Goal: Transaction & Acquisition: Book appointment/travel/reservation

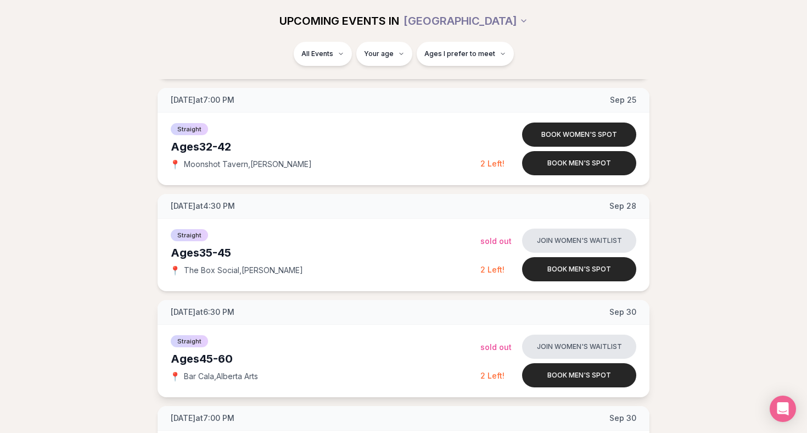
scroll to position [1520, 0]
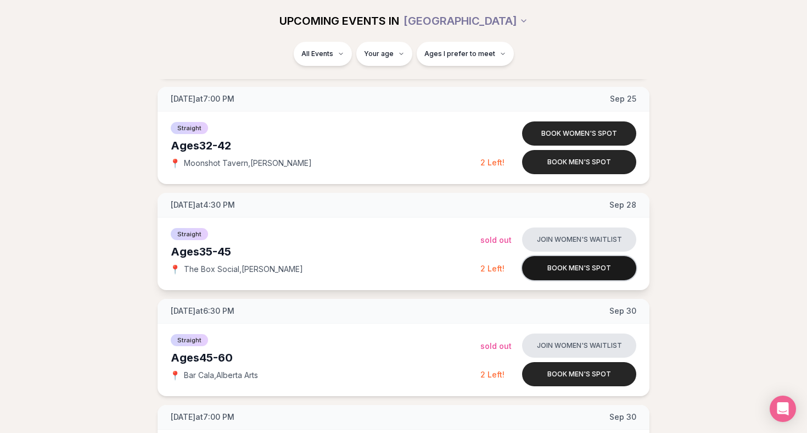
click at [536, 270] on button "Book men's spot" at bounding box center [579, 268] width 114 height 24
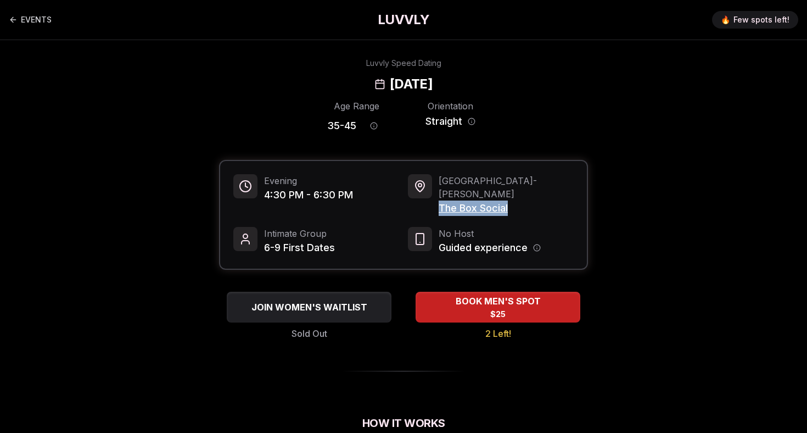
drag, startPoint x: 439, startPoint y: 192, endPoint x: 527, endPoint y: 192, distance: 87.3
click at [527, 192] on div "Portland - N Williams The Box Social" at bounding box center [491, 195] width 166 height 42
copy span "The Box Social"
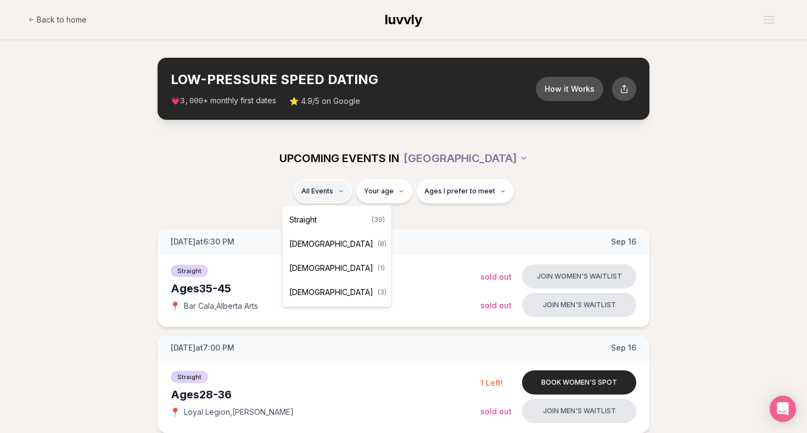
click at [348, 221] on div "Straight ( 39 )" at bounding box center [337, 220] width 104 height 24
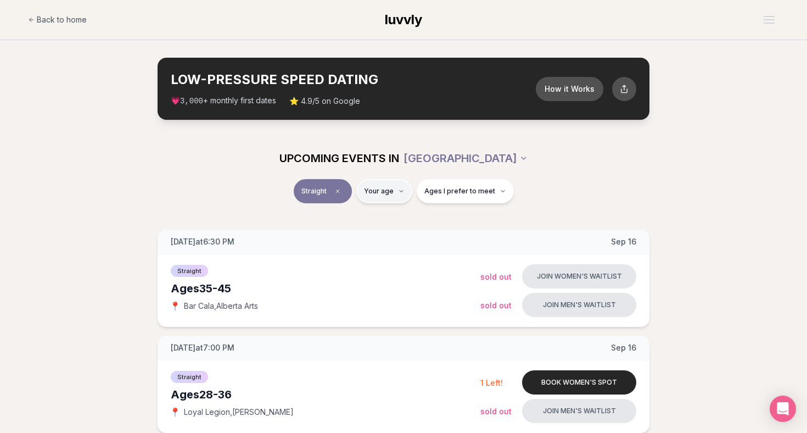
click at [455, 189] on span "Ages I prefer to meet" at bounding box center [459, 191] width 71 height 9
click at [566, 182] on div "Straight Your age Ages I prefer to meet" at bounding box center [403, 193] width 615 height 29
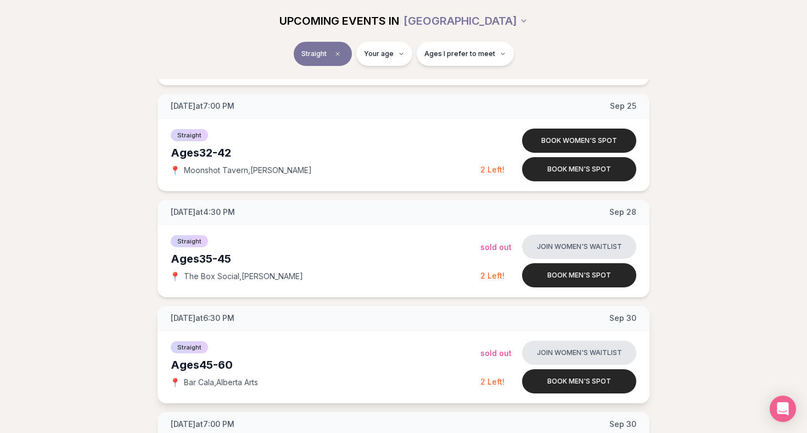
scroll to position [952, 0]
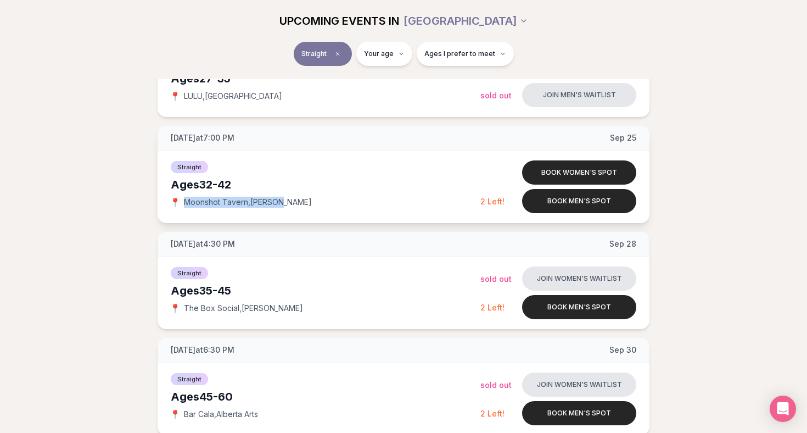
drag, startPoint x: 185, startPoint y: 199, endPoint x: 300, endPoint y: 198, distance: 114.8
click at [300, 198] on div "📍 Moonshot Tavern , Buckman" at bounding box center [326, 202] width 310 height 11
copy span "Moonshot Tavern , Buckman"
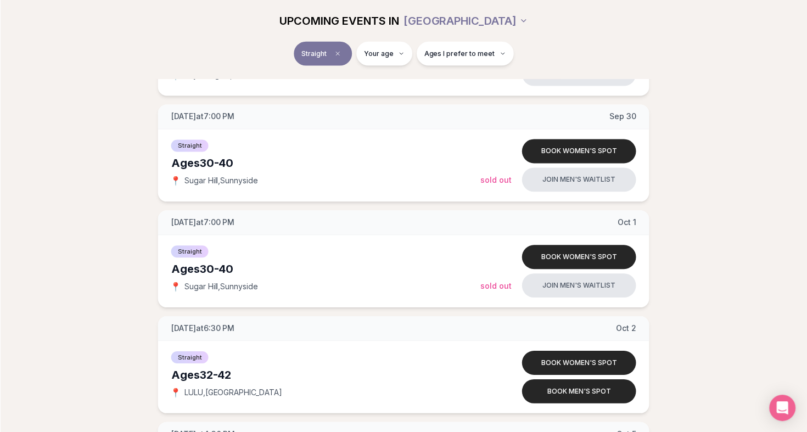
scroll to position [1397, 0]
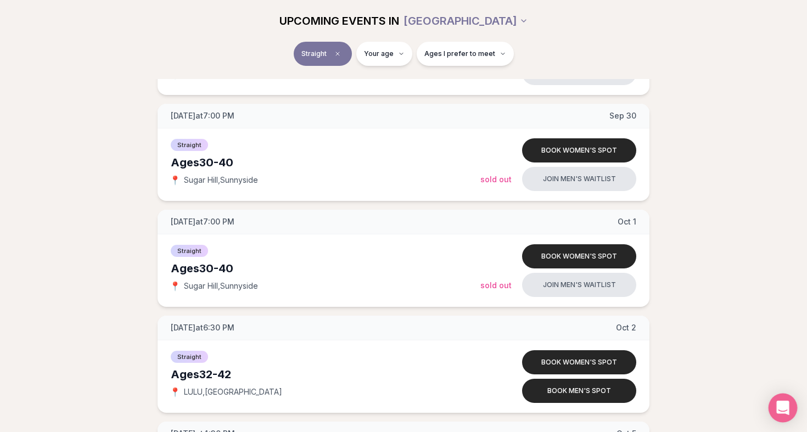
click at [784, 407] on icon "Open Intercom Messenger" at bounding box center [782, 408] width 13 height 14
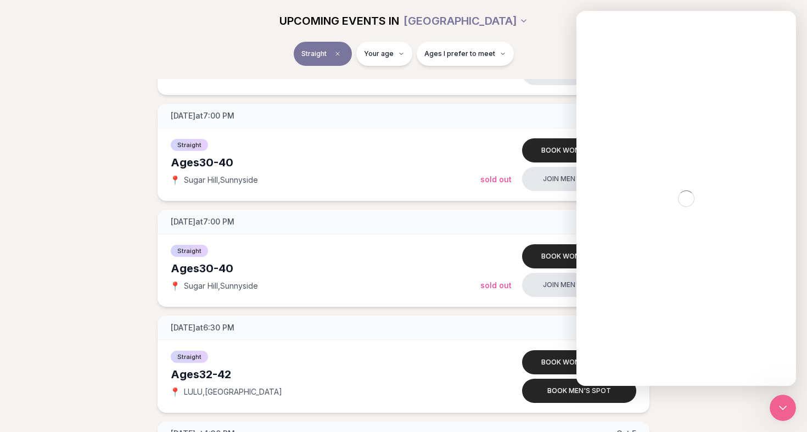
scroll to position [0, 0]
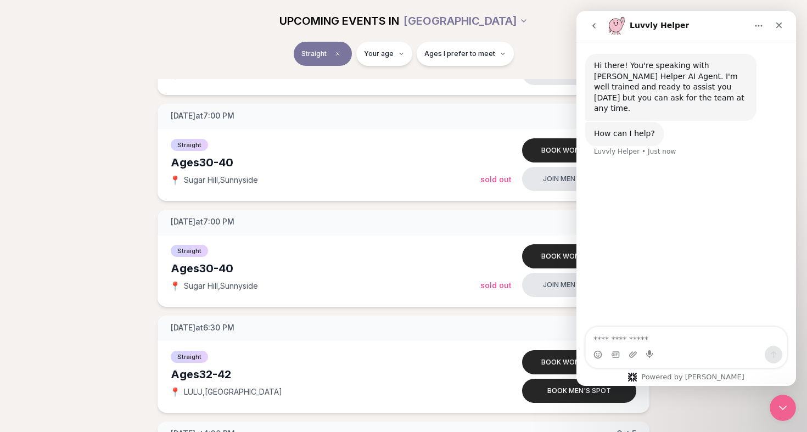
click at [592, 22] on icon "go back" at bounding box center [594, 25] width 9 height 9
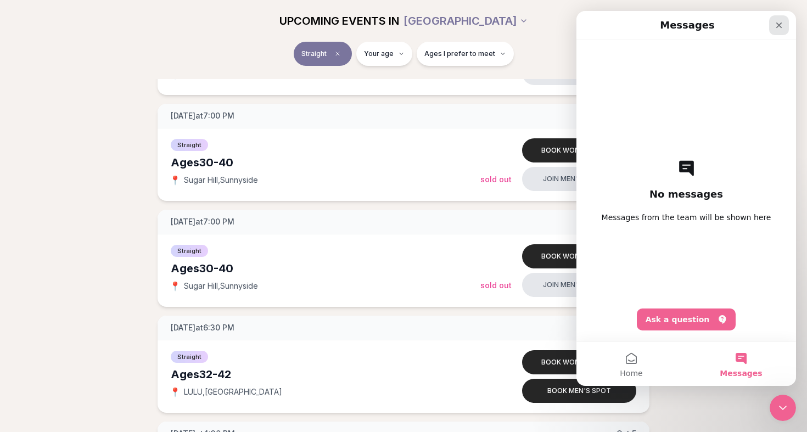
click at [777, 21] on icon "Close" at bounding box center [779, 25] width 9 height 9
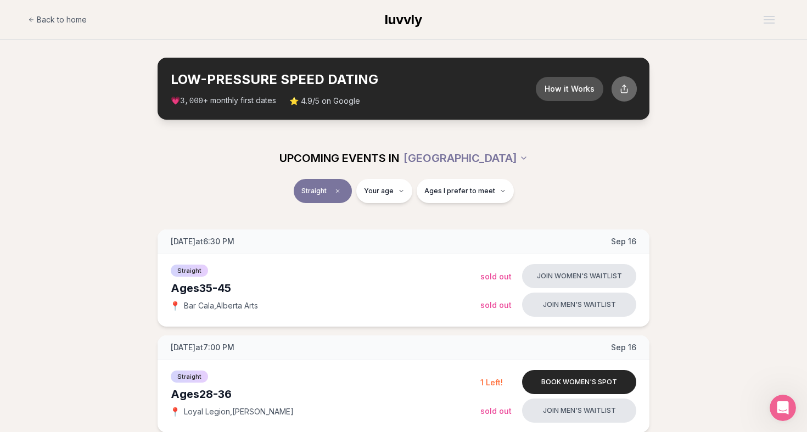
click at [627, 88] on icon at bounding box center [624, 88] width 9 height 9
click at [732, 57] on section "LOW-PRESSURE SPEED DATING How it Works 💗 3,000 + monthly first dates ⭐ 4.9/5 on…" at bounding box center [403, 88] width 807 height 97
click at [696, 113] on section "LOW-PRESSURE SPEED DATING How it Works 💗 3,000 + monthly first dates ⭐ 4.9/5 on…" at bounding box center [403, 88] width 807 height 97
click at [766, 15] on button "Open menu" at bounding box center [769, 20] width 20 height 16
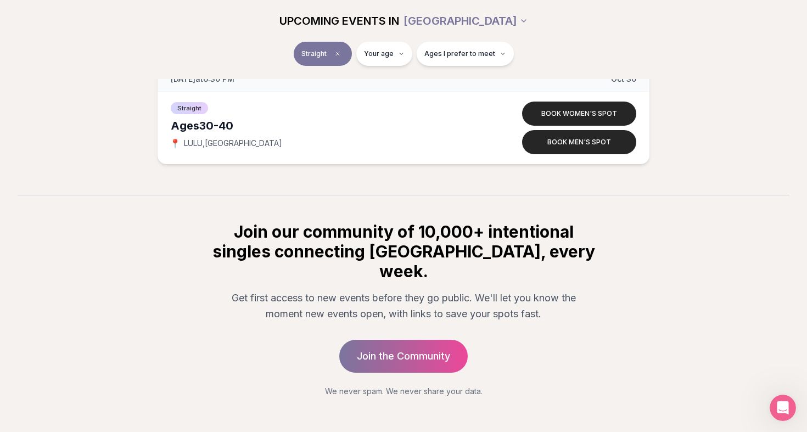
scroll to position [4190, 0]
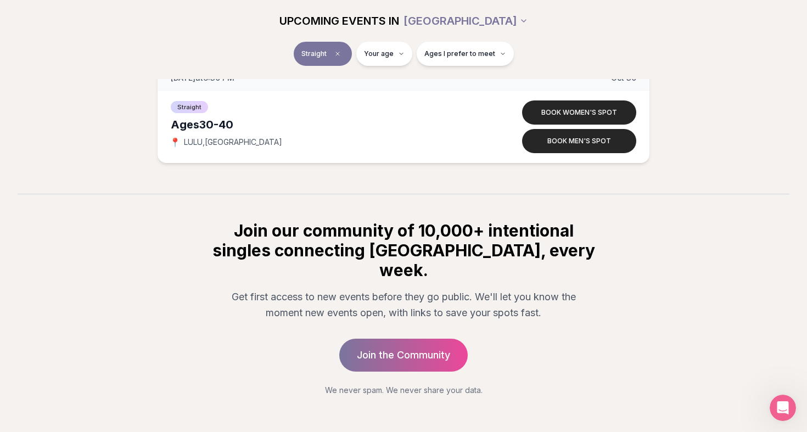
click at [625, 301] on section "Join our community of 10,000+ intentional singles connecting IRL, every week. G…" at bounding box center [403, 295] width 807 height 202
click at [549, 298] on p "Get first access to new events before they go public. We'll let you know the mo…" at bounding box center [403, 305] width 369 height 32
click at [524, 293] on p "Get first access to new events before they go public. We'll let you know the mo…" at bounding box center [403, 305] width 369 height 32
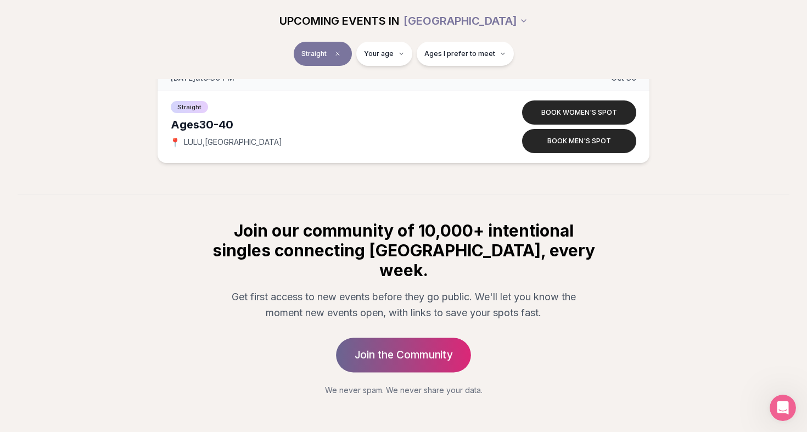
click at [433, 338] on link "Join the Community" at bounding box center [403, 355] width 135 height 35
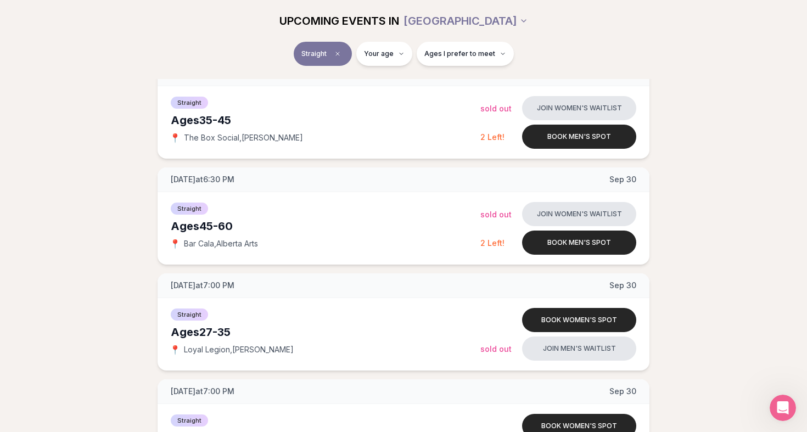
scroll to position [0, 0]
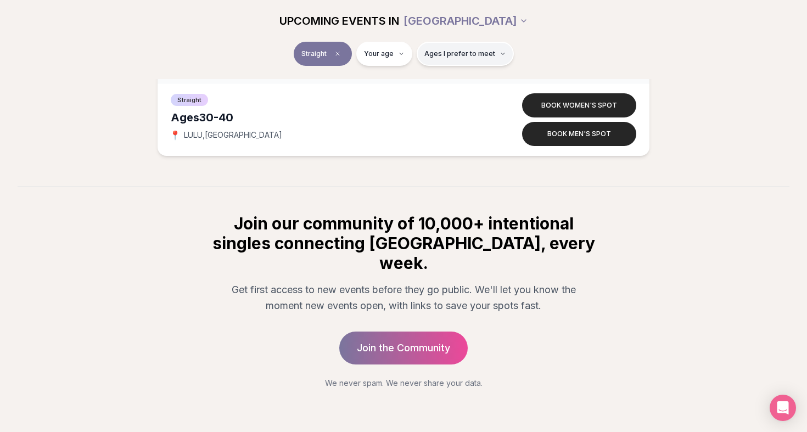
scroll to position [4206, 0]
